Goal: Information Seeking & Learning: Learn about a topic

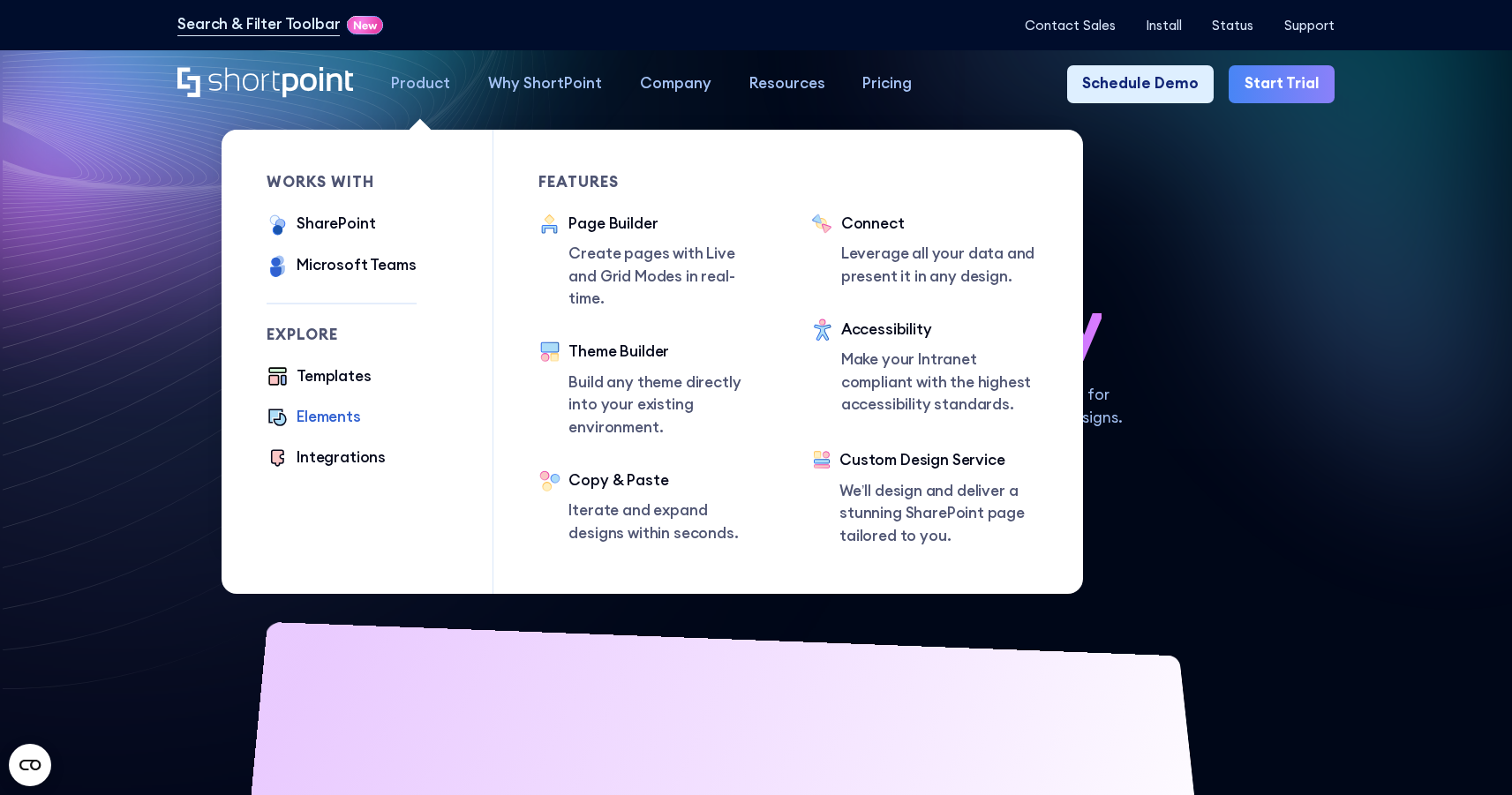
click at [315, 412] on div "Elements" at bounding box center [328, 417] width 65 height 23
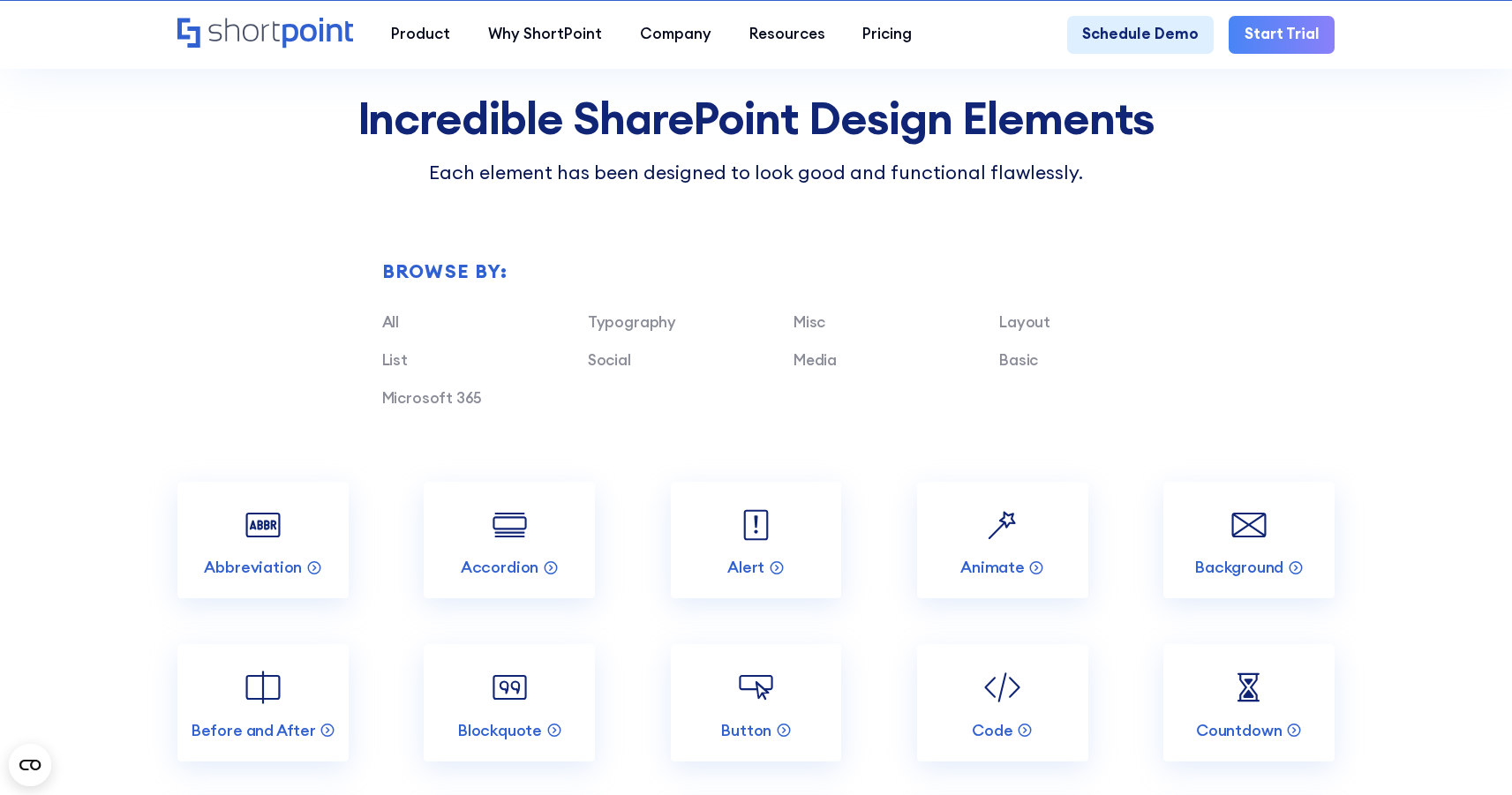
scroll to position [1623, 0]
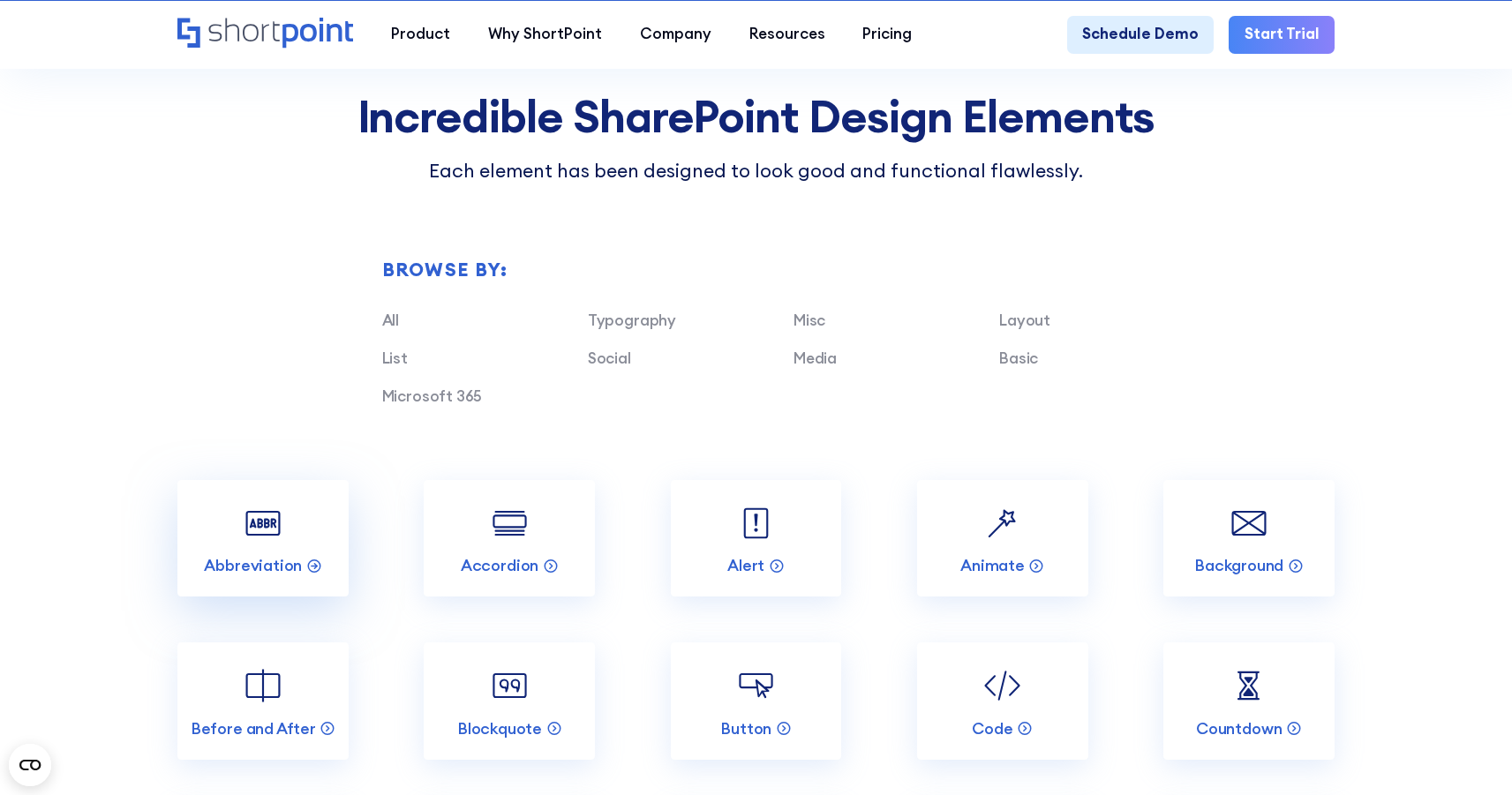
click at [254, 566] on link "Abbreviation" at bounding box center [263, 539] width 172 height 118
